Goal: Find specific page/section: Find specific page/section

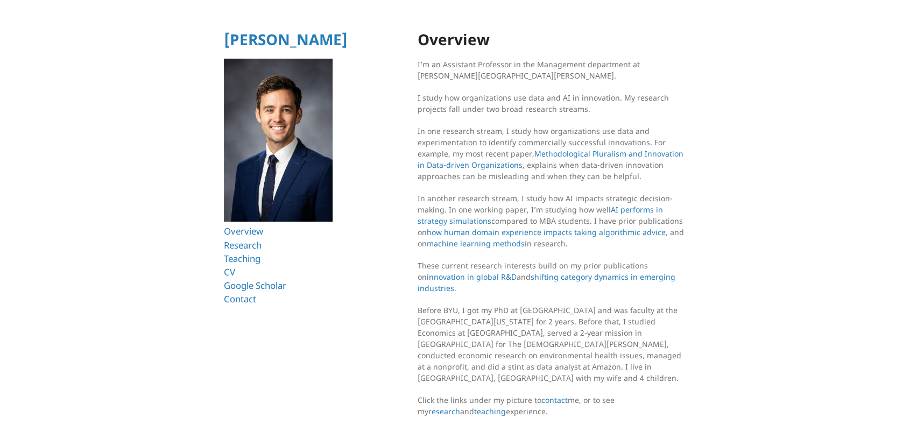
scroll to position [18, 0]
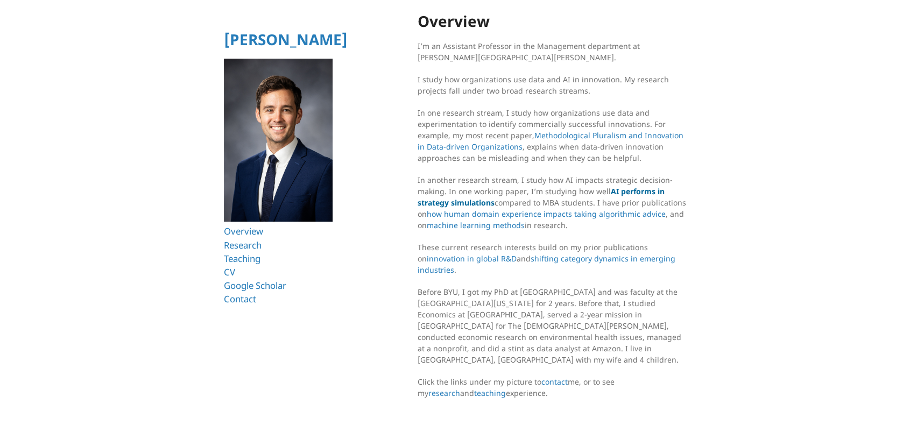
click at [633, 191] on link "AI performs in strategy simulations" at bounding box center [541, 197] width 247 height 22
click at [572, 200] on p "In another research stream, I study how AI impacts strategic decision-making. I…" at bounding box center [552, 202] width 269 height 57
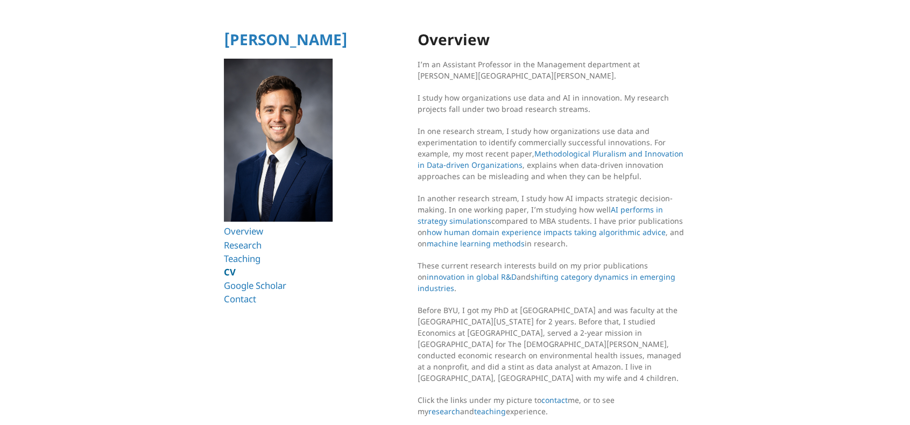
click at [234, 275] on link "CV" at bounding box center [230, 272] width 12 height 12
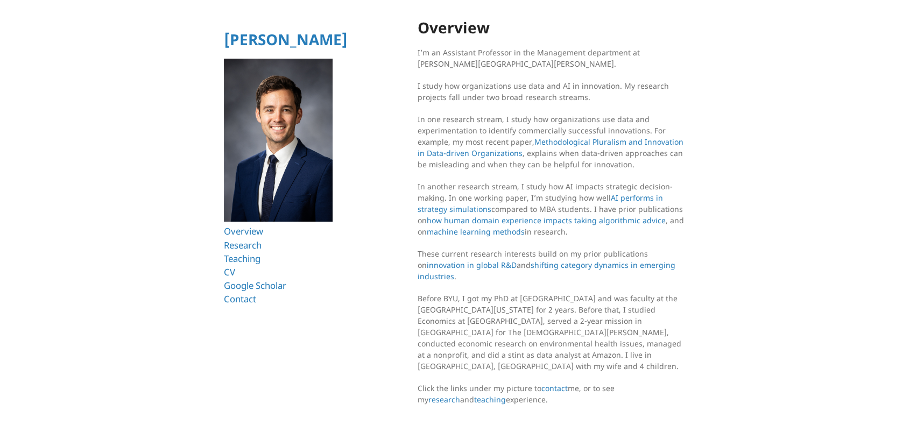
scroll to position [18, 0]
